Goal: Transaction & Acquisition: Book appointment/travel/reservation

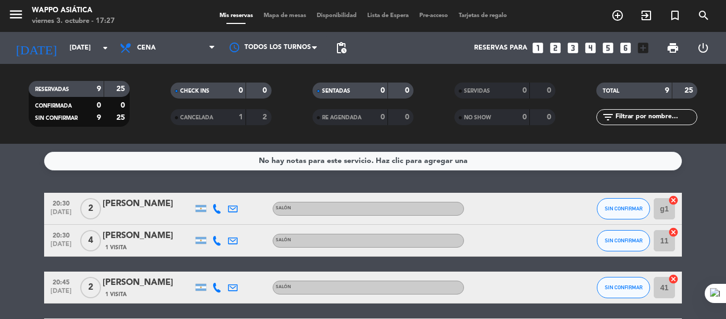
click at [46, 194] on div "No hay notas para este servicio. Haz clic para agregar una 20:30 [DATE] 2 [PERS…" at bounding box center [363, 231] width 726 height 175
click at [19, 172] on div "No hay notas para este servicio. Haz clic para agregar una 20:30 [DATE] 2 [PERS…" at bounding box center [363, 231] width 726 height 175
click at [20, 173] on div "No hay notas para este servicio. Haz clic para agregar una 20:30 [DATE] 2 [PERS…" at bounding box center [363, 231] width 726 height 175
click at [550, 51] on icon "looks_two" at bounding box center [556, 48] width 14 height 14
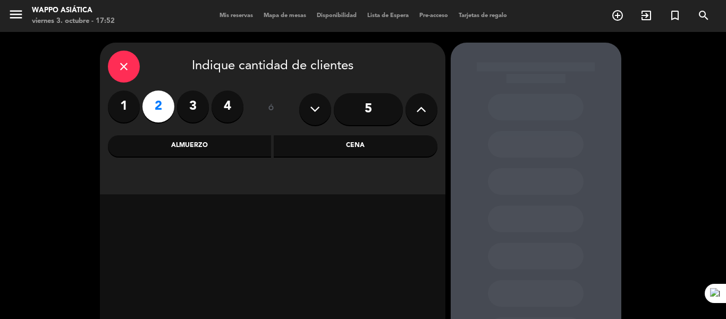
click at [345, 153] on div "Cena" at bounding box center [356, 145] width 164 height 21
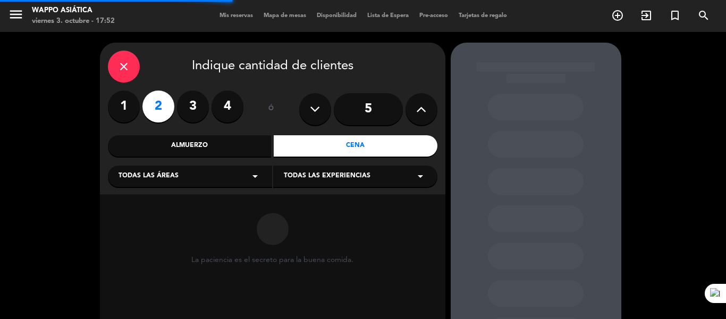
click at [250, 181] on icon "arrow_drop_down" at bounding box center [255, 176] width 13 height 13
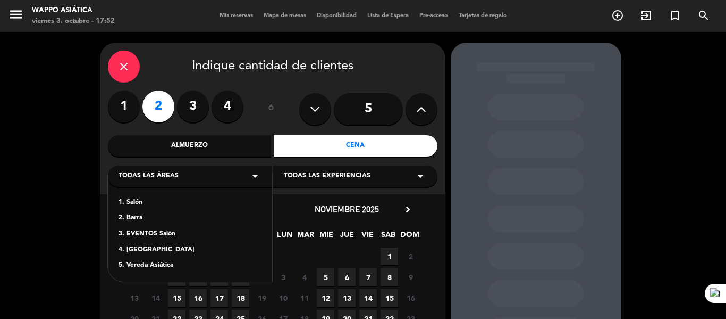
click at [140, 208] on div "1. Salón" at bounding box center [190, 202] width 143 height 11
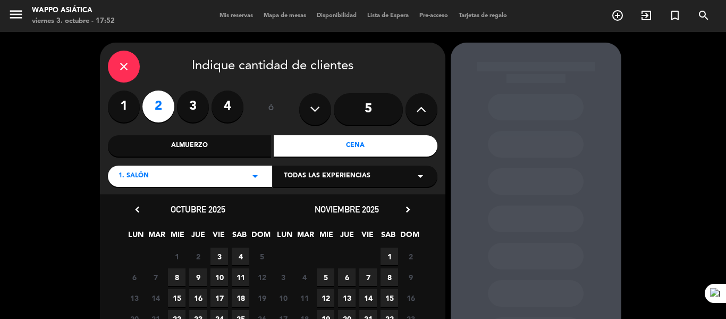
click at [222, 254] on span "3" at bounding box center [220, 256] width 18 height 18
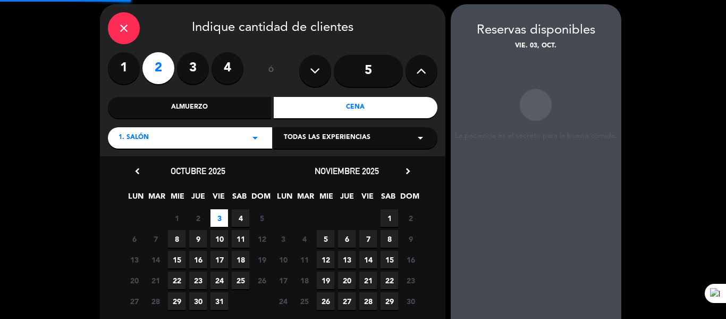
scroll to position [43, 0]
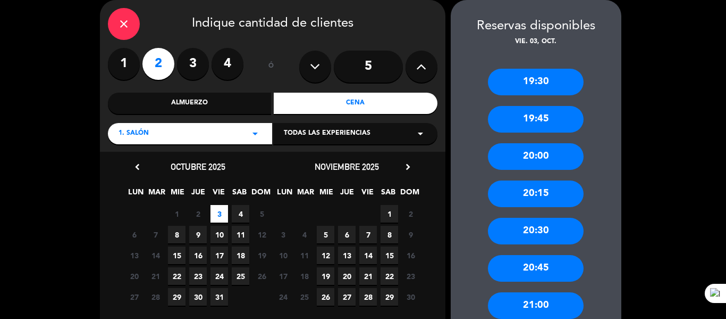
click at [533, 237] on div "20:30" at bounding box center [536, 230] width 96 height 27
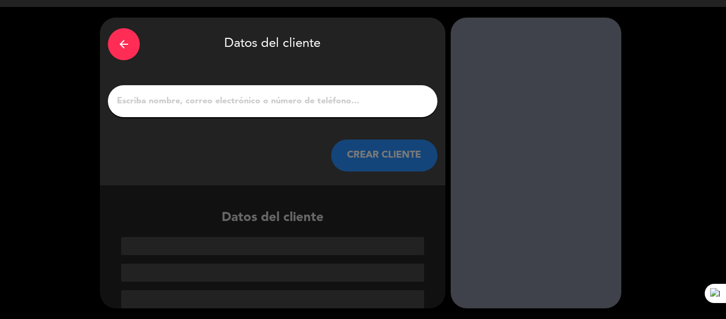
scroll to position [31, 0]
click at [265, 103] on input "1" at bounding box center [273, 101] width 314 height 15
paste input "[PERSON_NAME]"
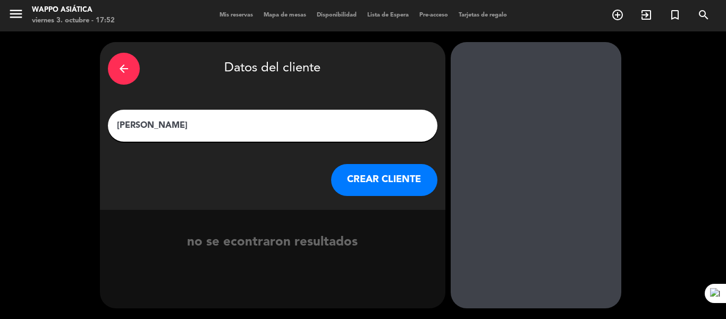
type input "[PERSON_NAME]"
click at [349, 190] on button "CREAR CLIENTE" at bounding box center [384, 180] width 106 height 32
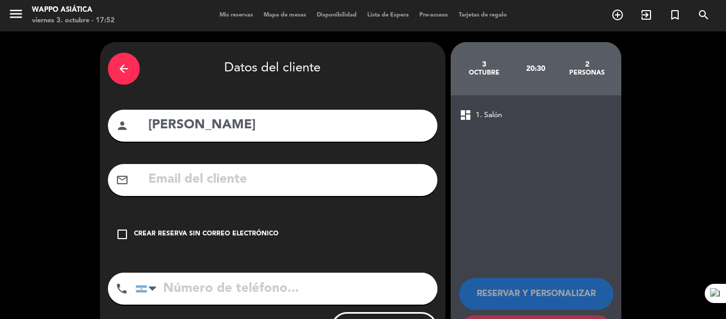
click at [273, 190] on input "text" at bounding box center [288, 180] width 282 height 22
paste input "[EMAIL_ADDRESS][DOMAIN_NAME]"
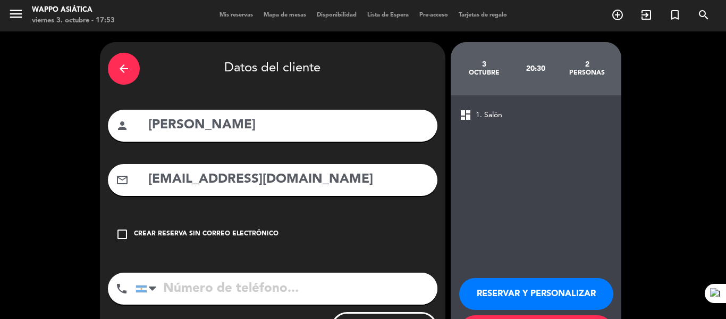
scroll to position [77, 0]
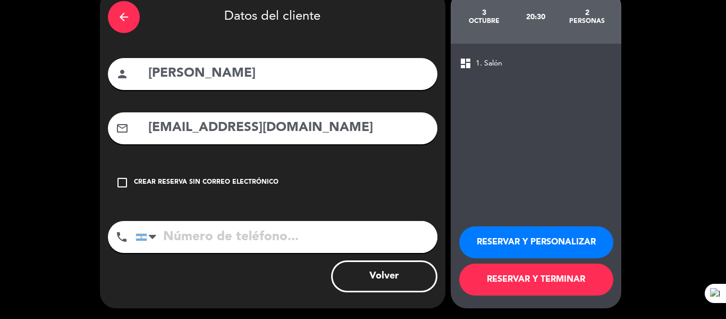
type input "[EMAIL_ADDRESS][DOMAIN_NAME]"
click at [176, 236] on input "tel" at bounding box center [287, 237] width 302 height 32
paste input "[PHONE_NUMBER]"
type input "[PHONE_NUMBER]"
click at [533, 282] on button "RESERVAR Y TERMINAR" at bounding box center [536, 279] width 154 height 32
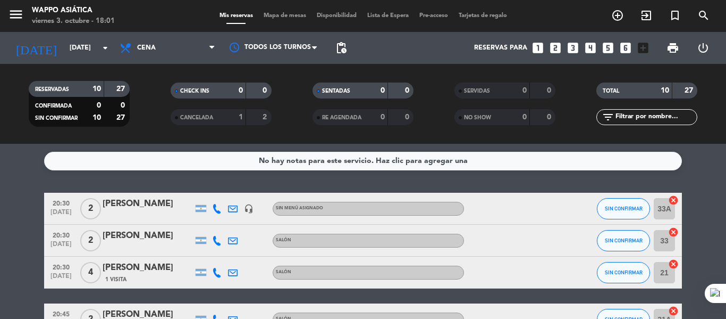
click at [296, 178] on div "No hay notas para este servicio. Haz clic para agregar una 20:30 [DATE] 2 [PERS…" at bounding box center [363, 231] width 726 height 175
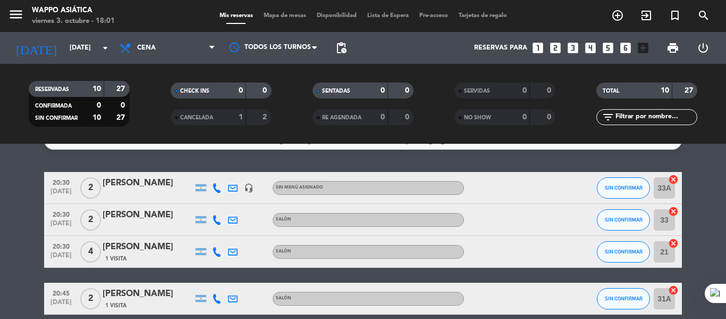
scroll to position [20, 0]
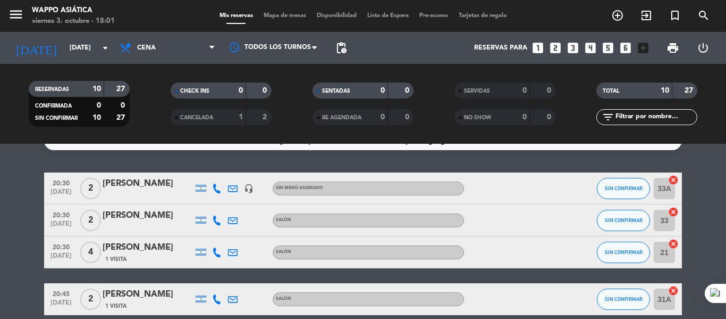
click at [246, 156] on div "No hay notas para este servicio. Haz clic para agregar una 20:30 [DATE] 2 [PERS…" at bounding box center [363, 231] width 726 height 175
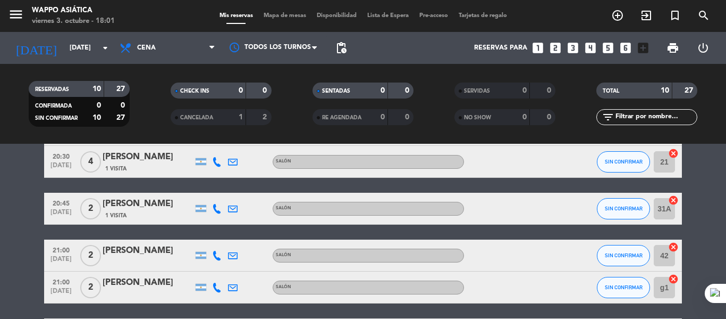
scroll to position [0, 0]
